Goal: Check status: Check status

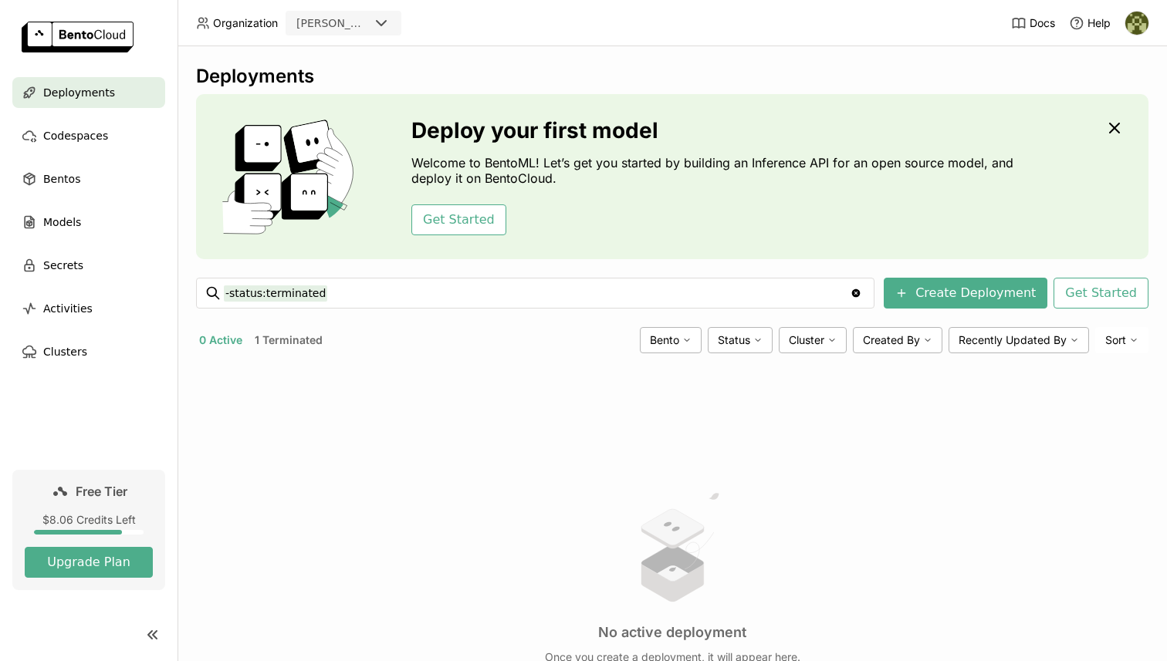
click at [281, 343] on button "1 Terminated" at bounding box center [289, 340] width 74 height 20
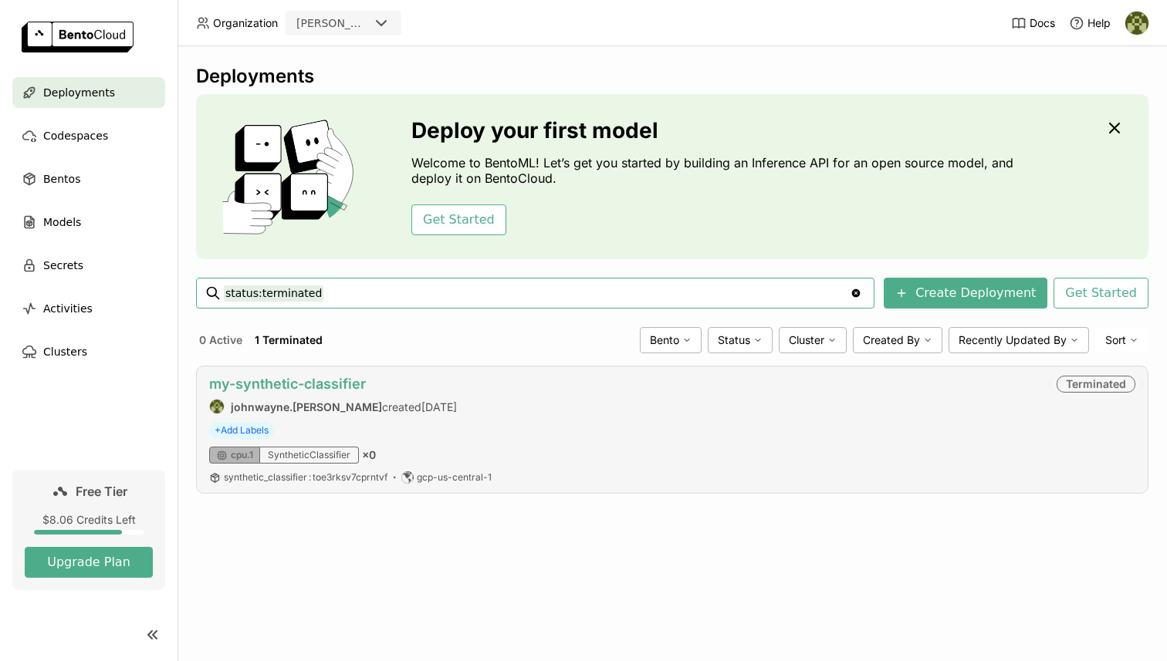
click at [316, 386] on link "my-synthetic-classifier" at bounding box center [287, 384] width 157 height 16
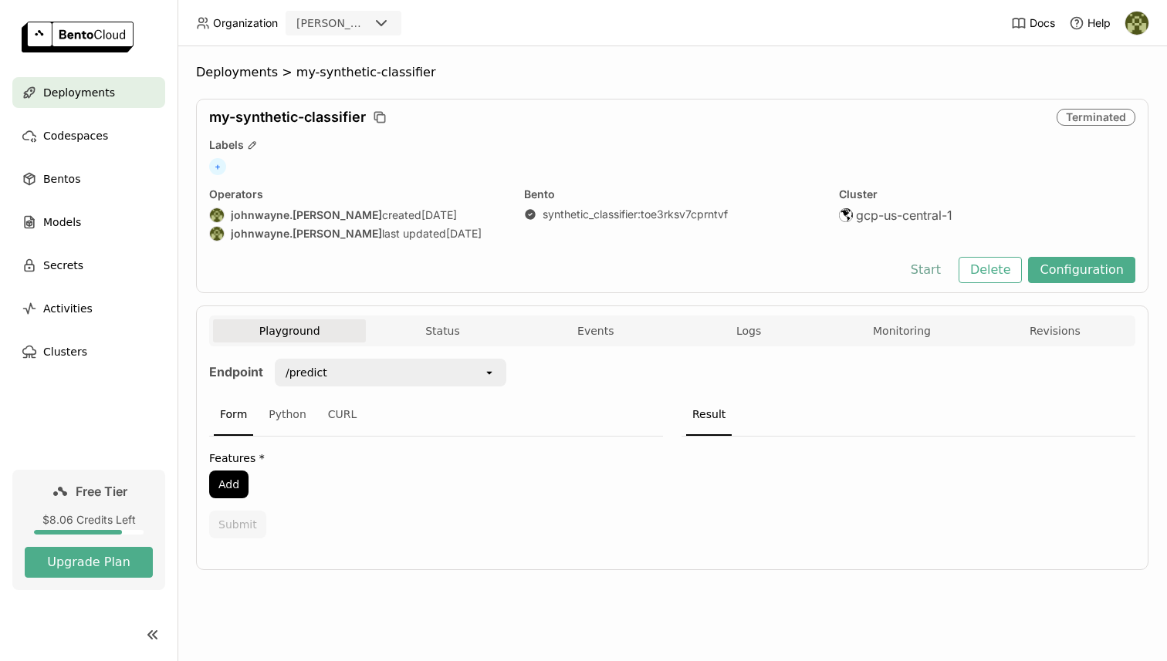
click at [935, 273] on button "Start" at bounding box center [925, 270] width 53 height 26
click at [75, 232] on div "Models" at bounding box center [88, 222] width 153 height 31
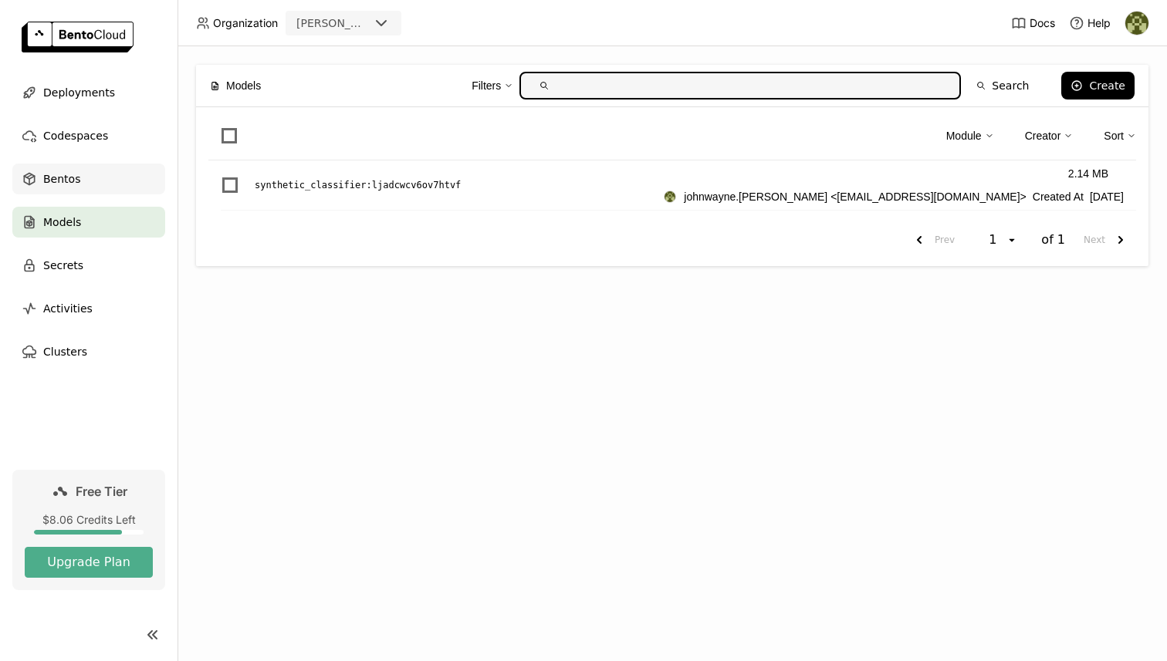
click at [72, 187] on span "Bentos" at bounding box center [61, 179] width 37 height 19
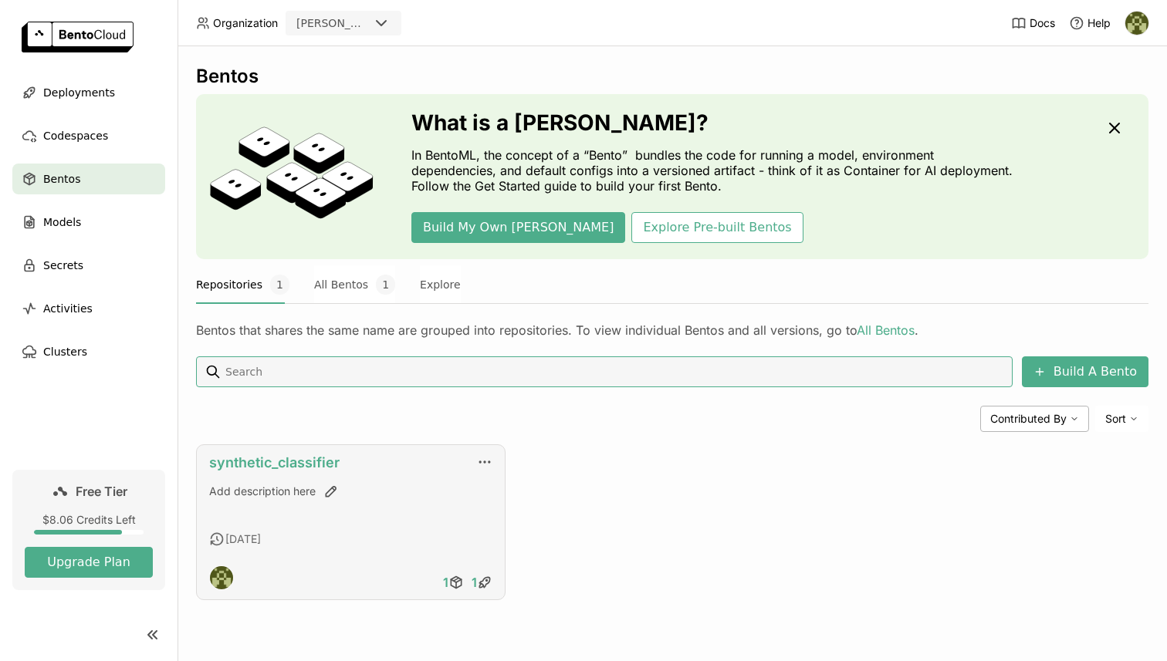
click at [298, 467] on link "synthetic_classifier" at bounding box center [274, 463] width 130 height 16
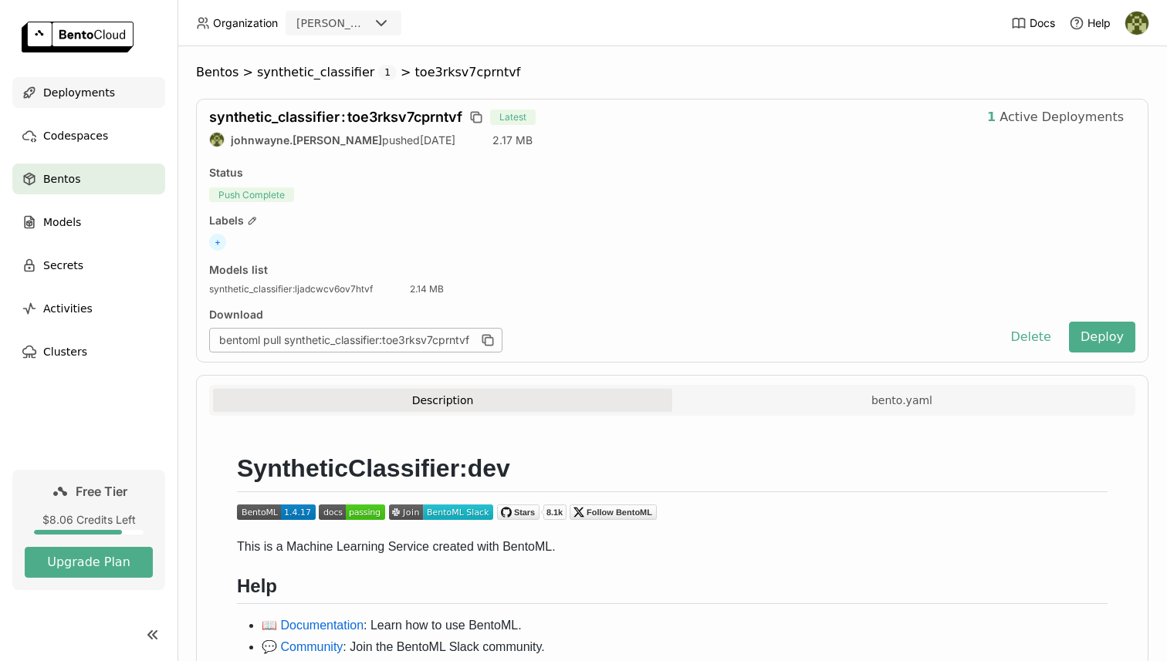
click at [107, 96] on span "Deployments" at bounding box center [79, 92] width 72 height 19
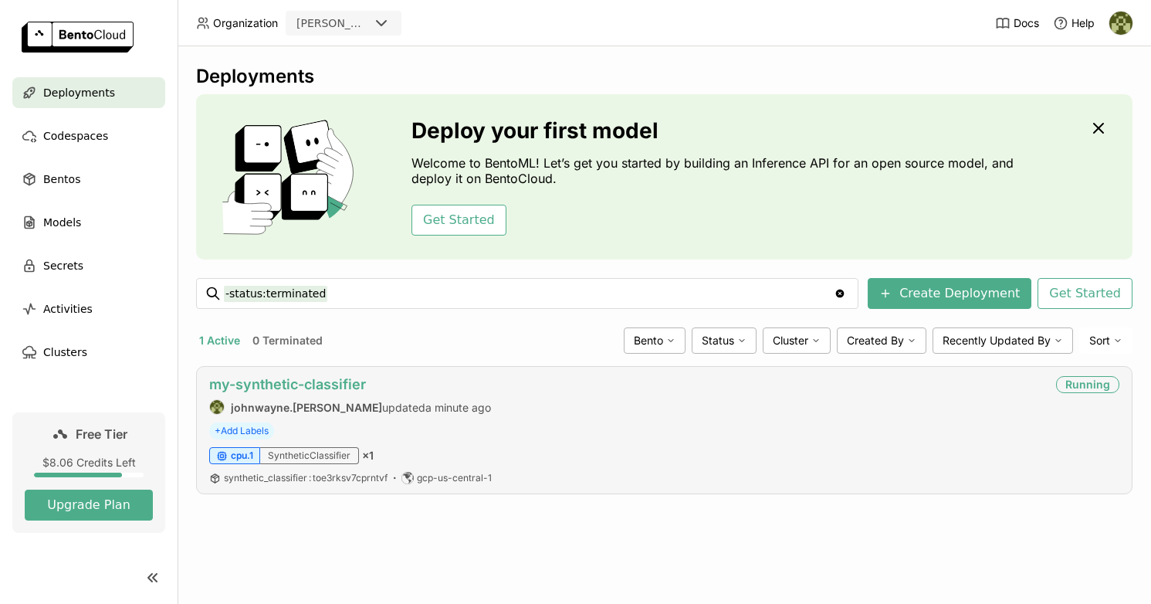
click at [317, 384] on link "my-synthetic-classifier" at bounding box center [287, 384] width 157 height 16
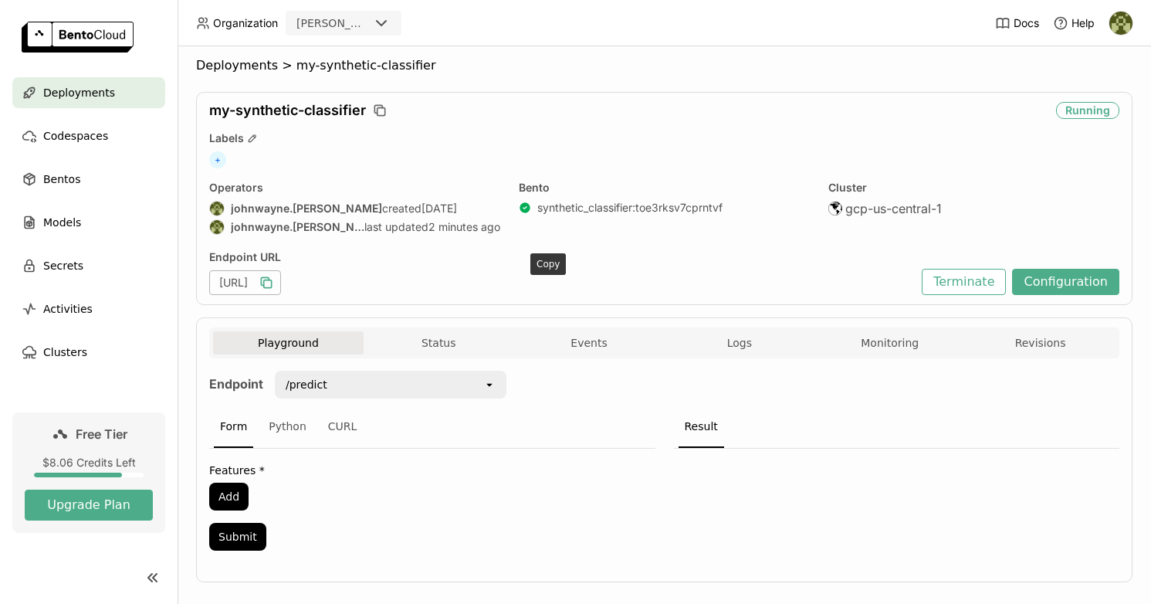
click at [272, 286] on icon "button" at bounding box center [268, 284] width 8 height 8
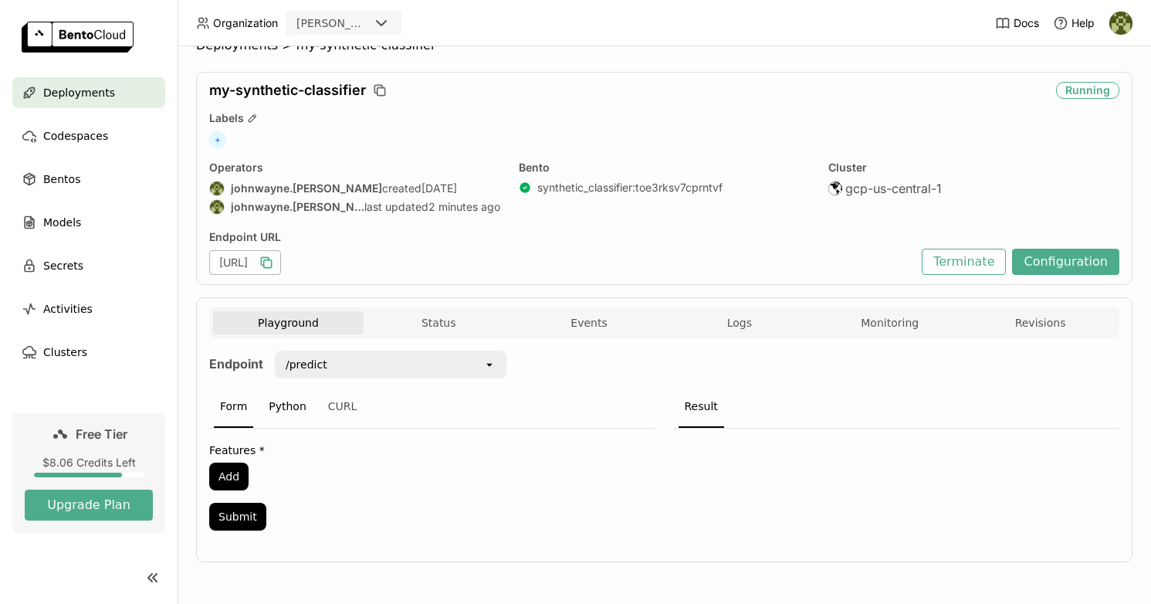
click at [289, 411] on div "Python" at bounding box center [287, 407] width 50 height 42
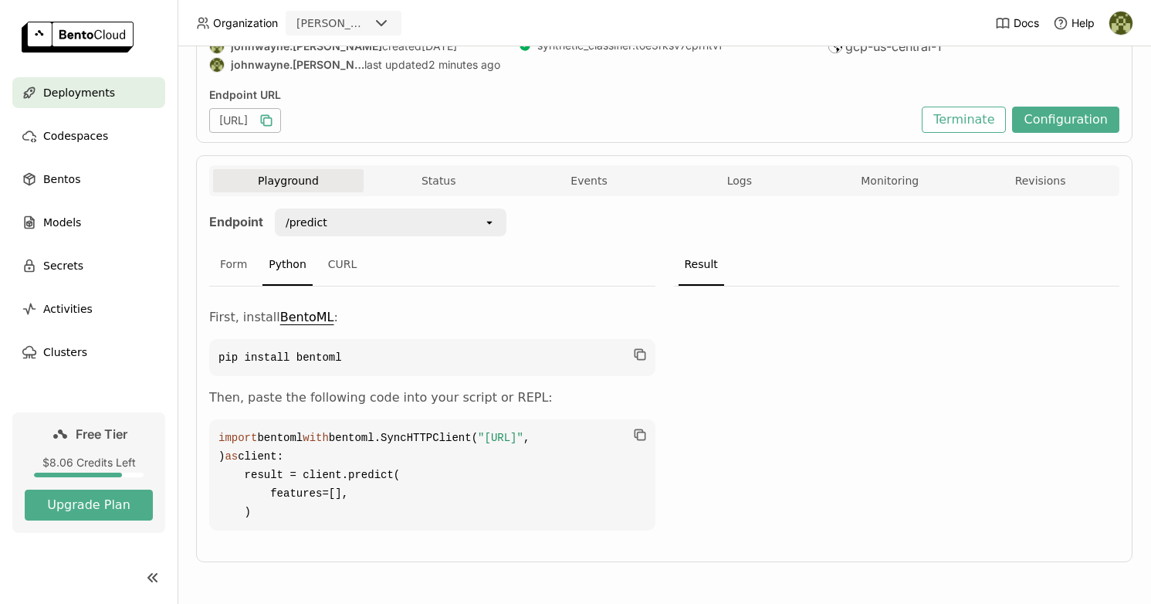
scroll to position [0, 0]
click at [344, 244] on div "CURL" at bounding box center [343, 265] width 42 height 42
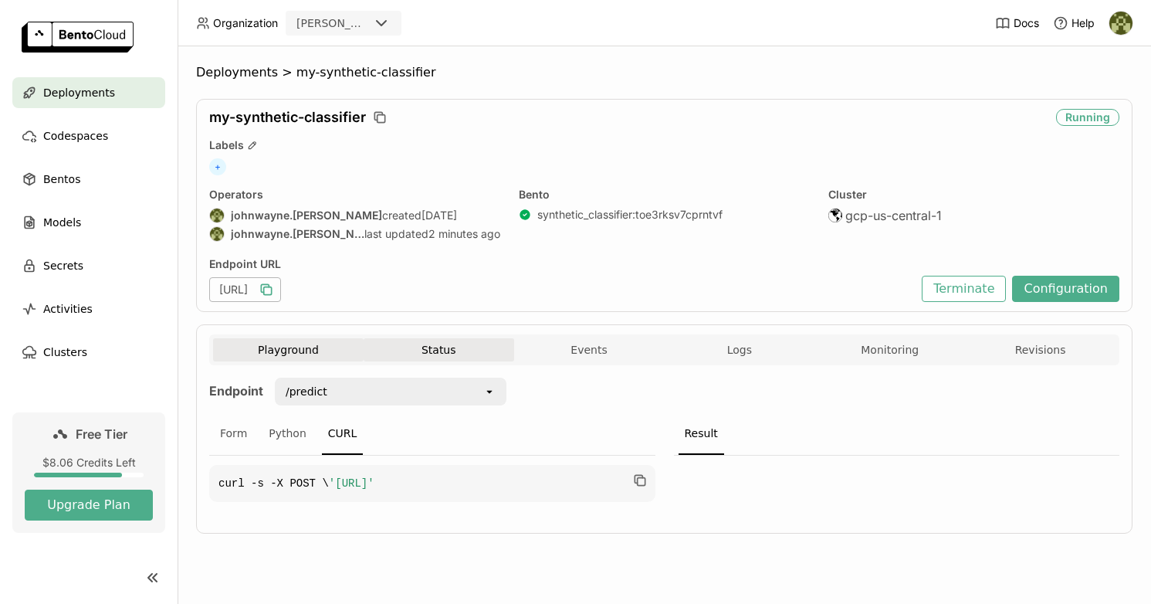
click at [438, 355] on button "Status" at bounding box center [439, 349] width 151 height 23
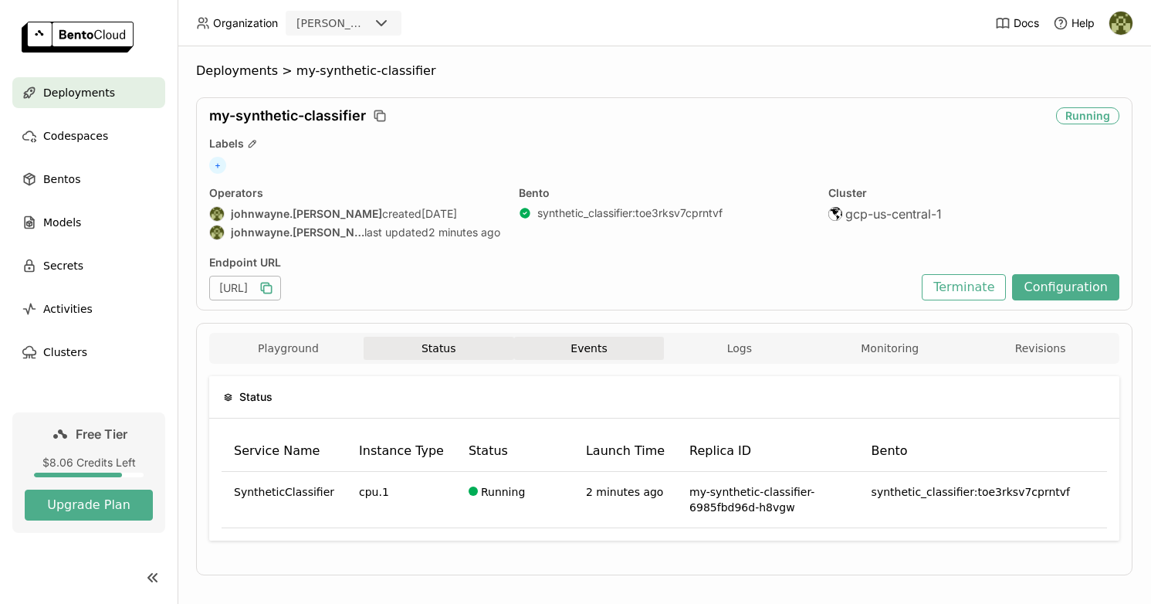
click at [572, 348] on button "Events" at bounding box center [589, 348] width 151 height 23
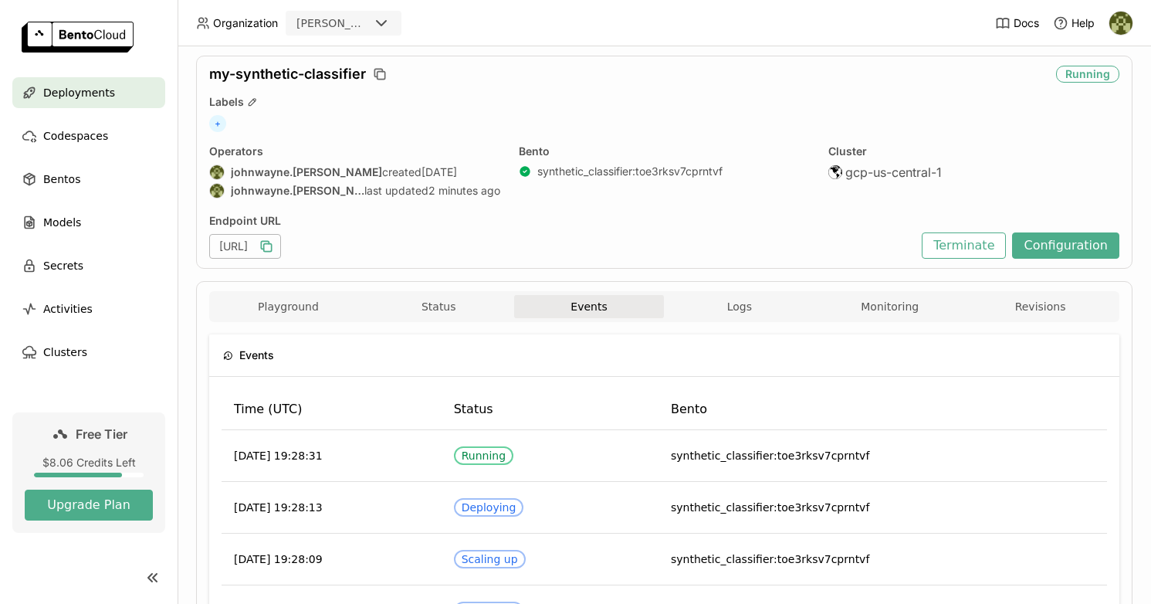
scroll to position [49, 0]
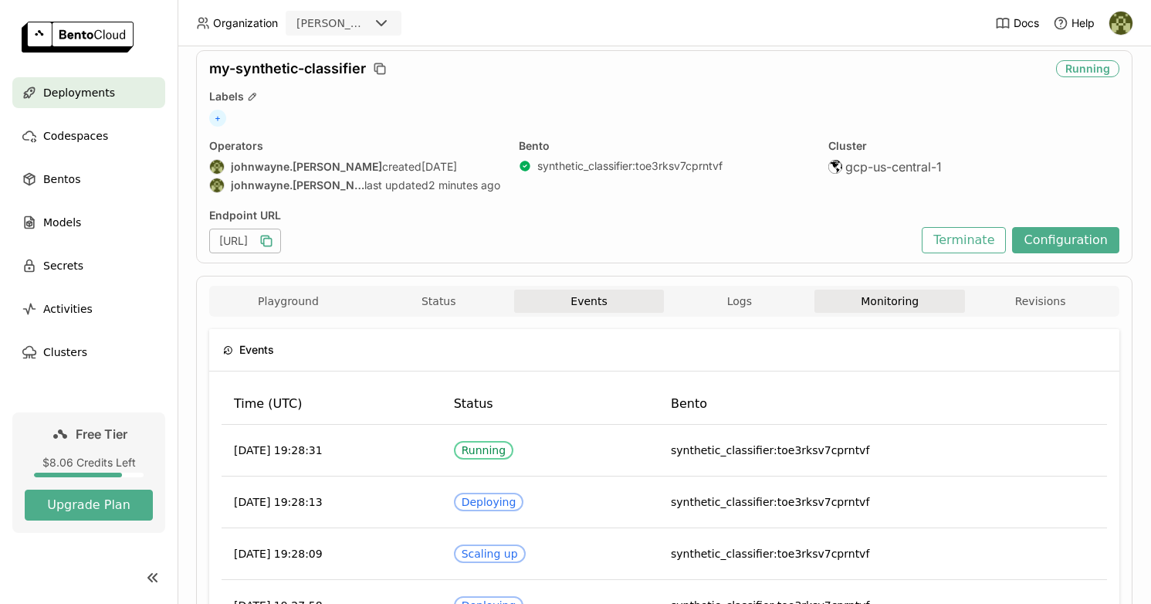
click at [879, 297] on button "Monitoring" at bounding box center [889, 300] width 151 height 23
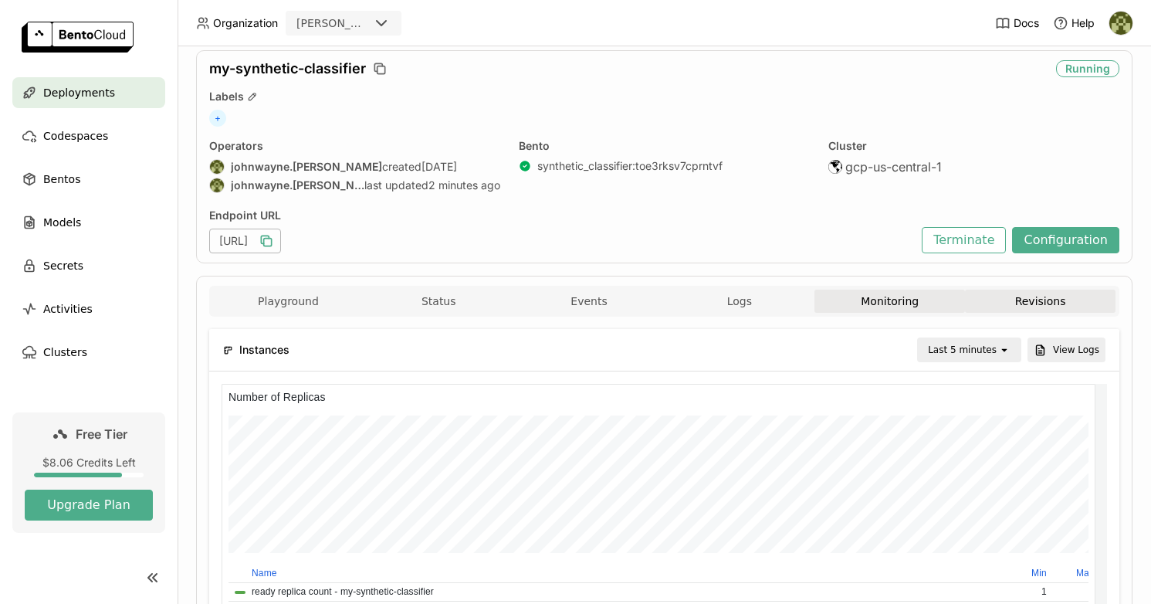
click at [1027, 300] on button "Revisions" at bounding box center [1040, 300] width 151 height 23
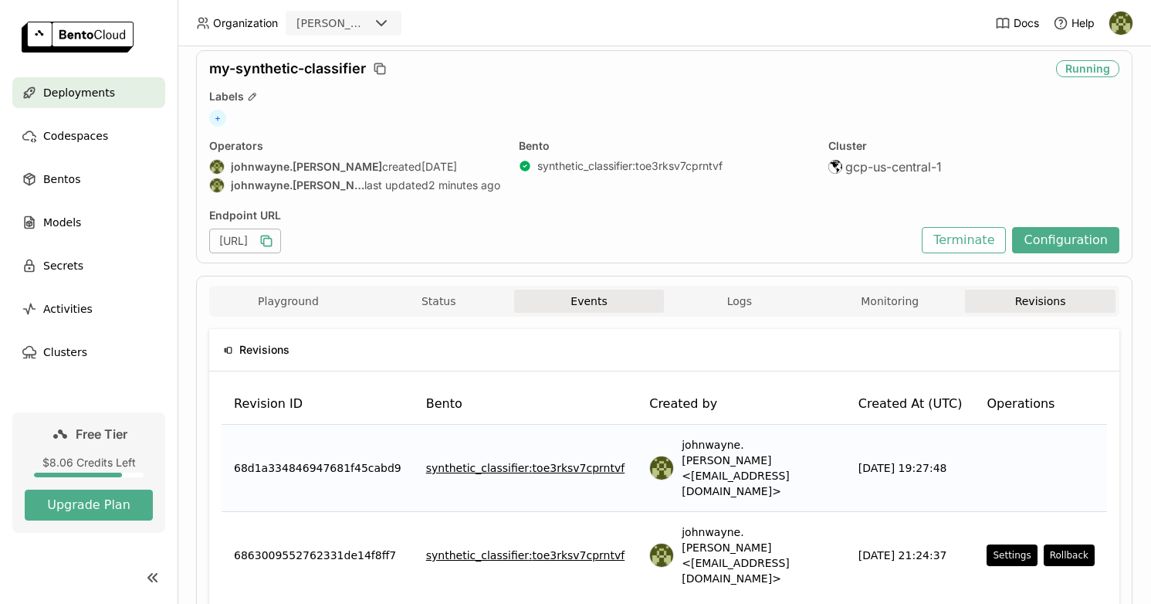
click at [589, 308] on button "Events" at bounding box center [589, 300] width 151 height 23
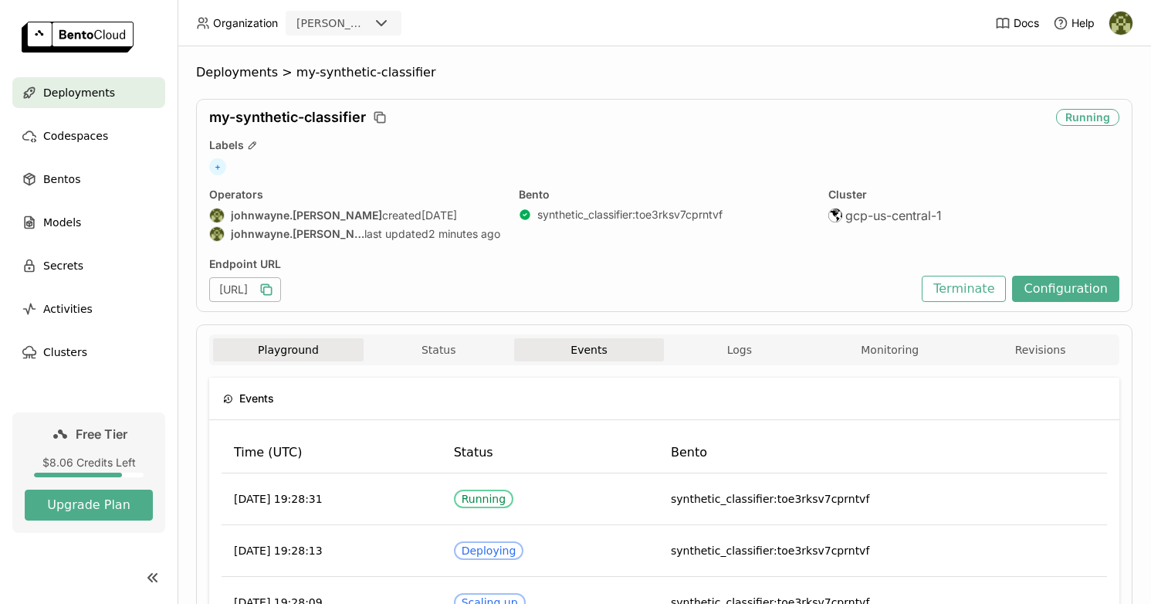
click at [290, 349] on button "Playground" at bounding box center [288, 349] width 151 height 23
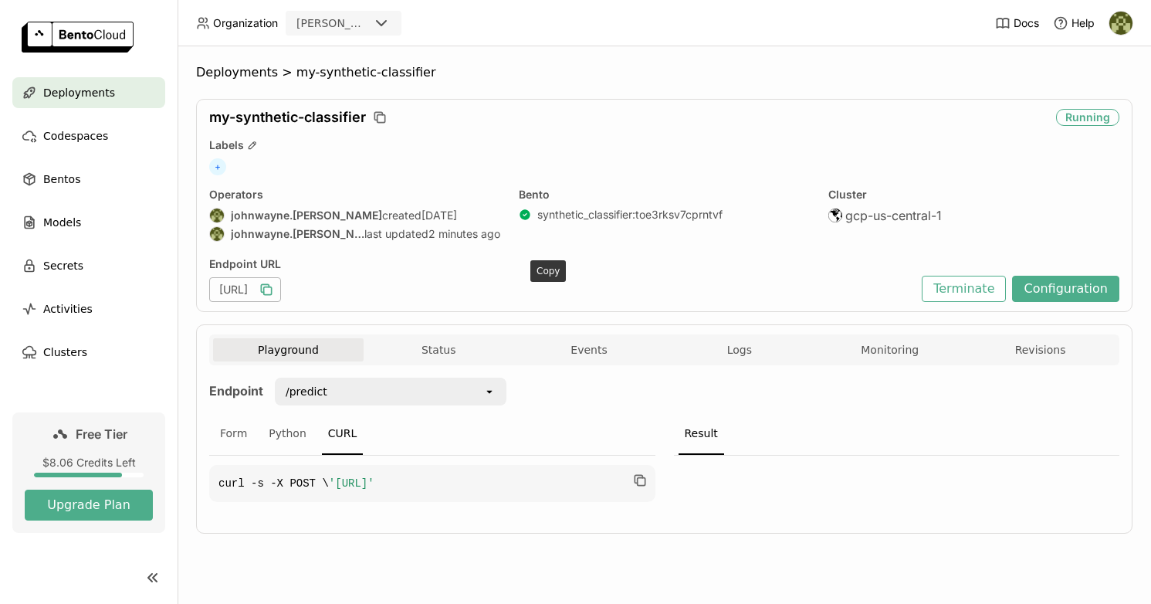
click at [274, 291] on icon "button" at bounding box center [266, 289] width 15 height 15
click at [587, 354] on button "Events" at bounding box center [589, 349] width 151 height 23
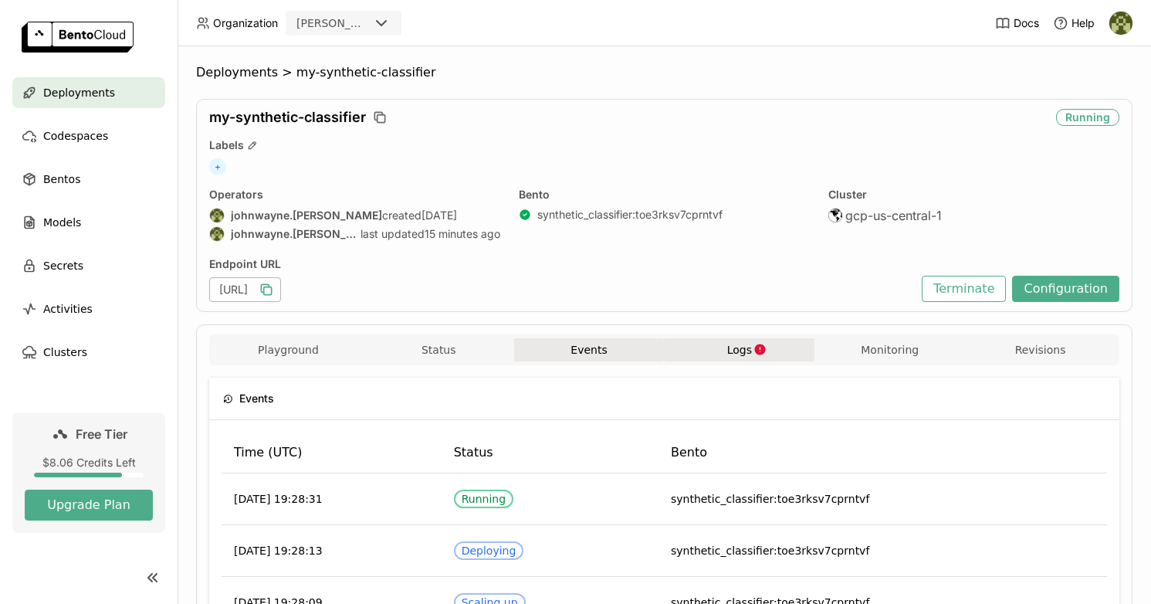
click at [737, 352] on span "Logs" at bounding box center [739, 350] width 25 height 14
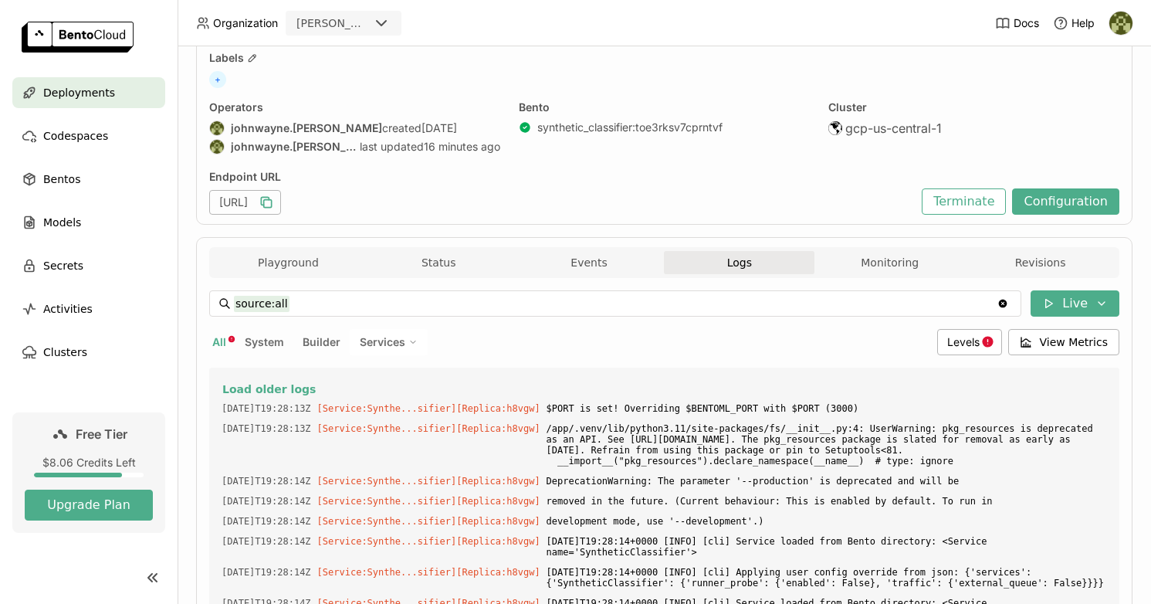
scroll to position [86, 0]
